Goal: Task Accomplishment & Management: Use online tool/utility

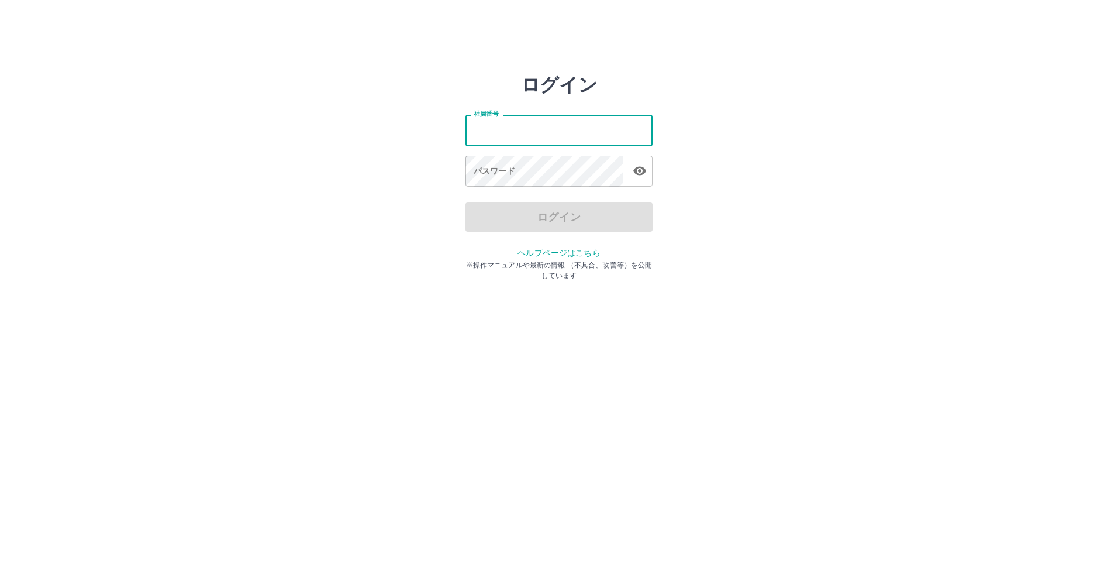
drag, startPoint x: 0, startPoint y: 0, endPoint x: 558, endPoint y: 146, distance: 576.6
click at [558, 146] on input "社員番号" at bounding box center [559, 130] width 187 height 31
type input "*******"
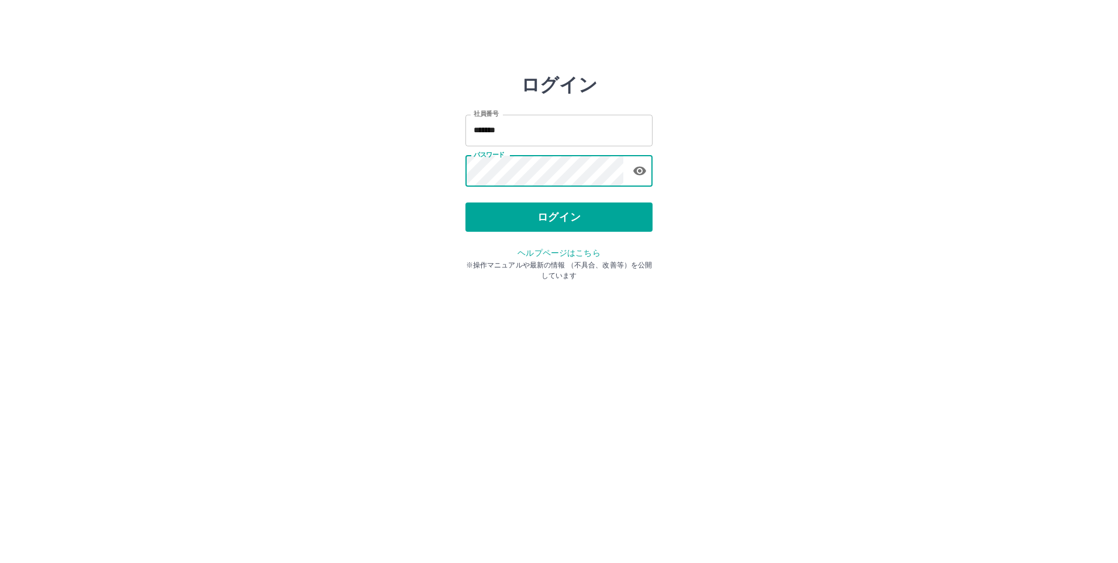
click at [499, 220] on button "ログイン" at bounding box center [559, 216] width 187 height 29
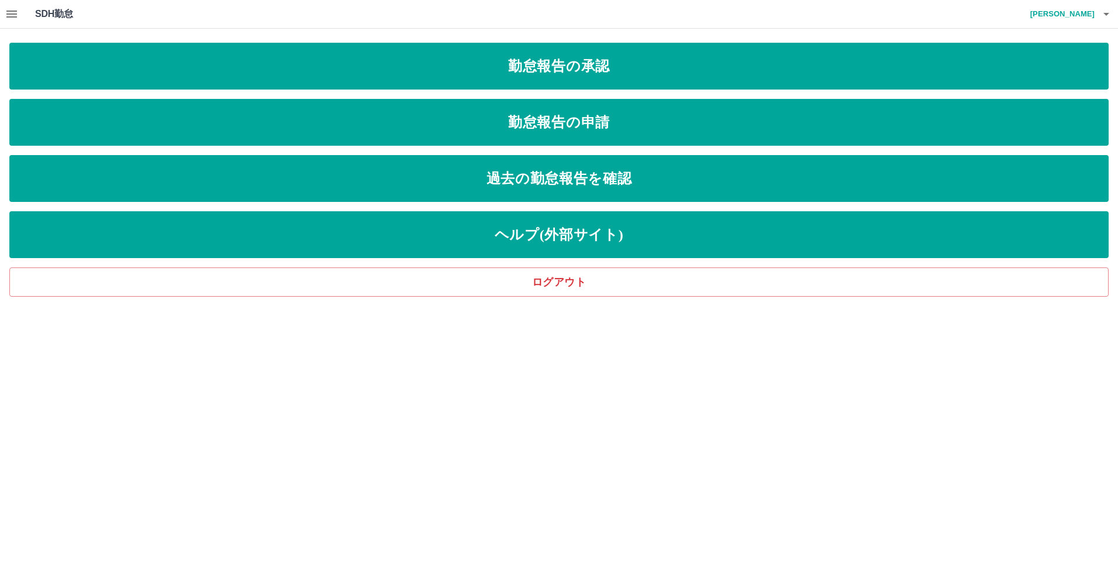
click at [7, 13] on icon "button" at bounding box center [12, 14] width 14 height 14
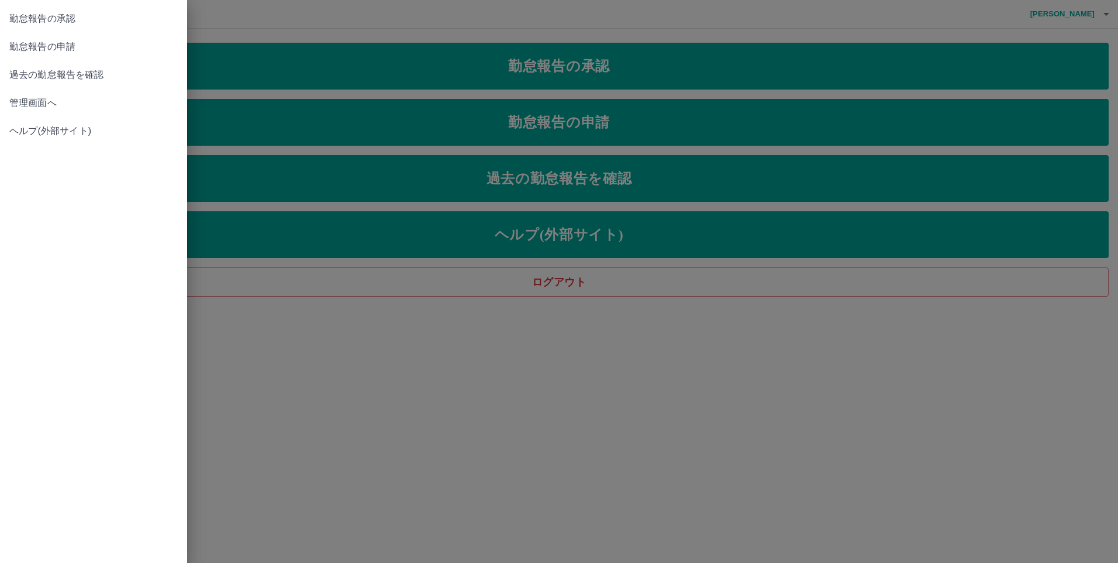
click at [22, 100] on span "管理画面へ" at bounding box center [93, 103] width 168 height 14
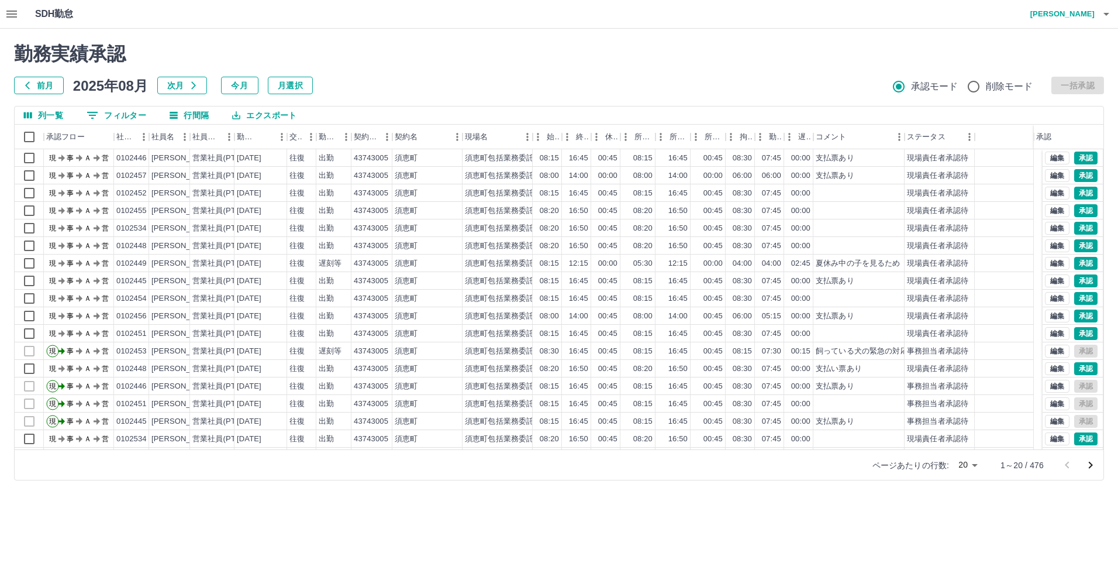
click at [118, 112] on button "0 フィルター" at bounding box center [116, 115] width 78 height 18
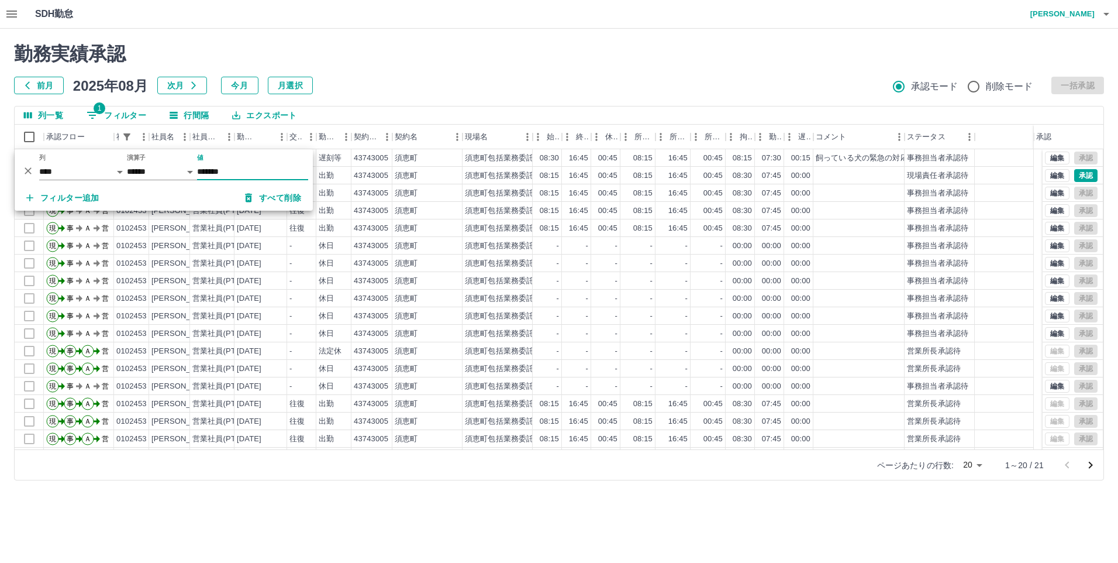
type input "*******"
click at [376, 494] on html "SDH勤怠 [PERSON_NAME] 勤務実績承認 前月 [DATE] 次月 今月 月選択 承認モード 削除モード 一括承認 列一覧 1 フィルター 行間隔…" at bounding box center [559, 247] width 1118 height 494
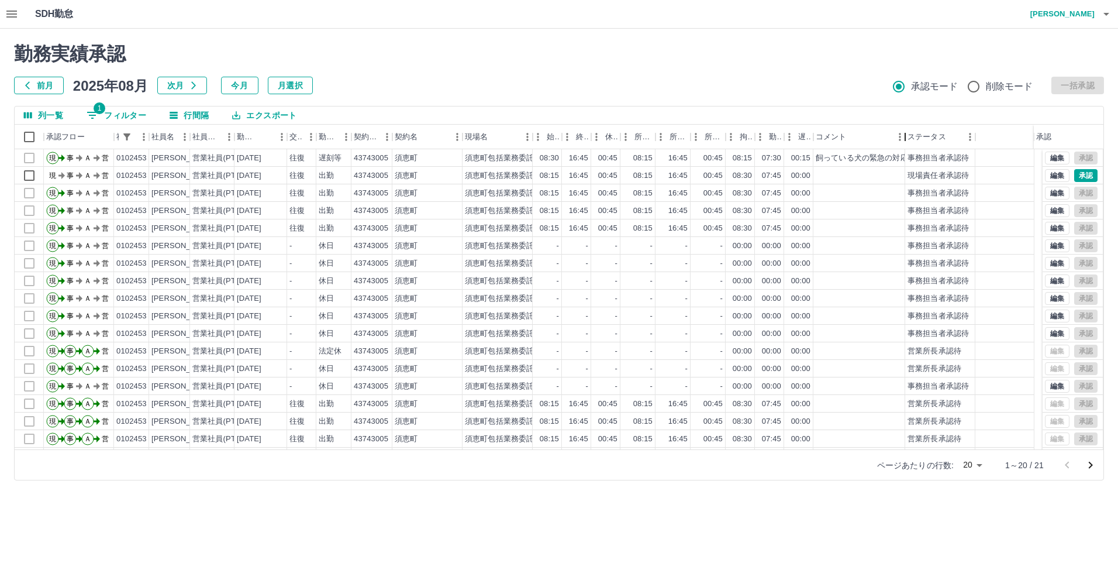
click at [906, 147] on div "コメント" at bounding box center [905, 137] width 14 height 25
click at [1078, 175] on button "承認" at bounding box center [1085, 175] width 23 height 13
click at [1100, 16] on icon "button" at bounding box center [1106, 14] width 14 height 14
click at [1084, 84] on li "ログアウト" at bounding box center [1057, 85] width 104 height 21
